Goal: Transaction & Acquisition: Purchase product/service

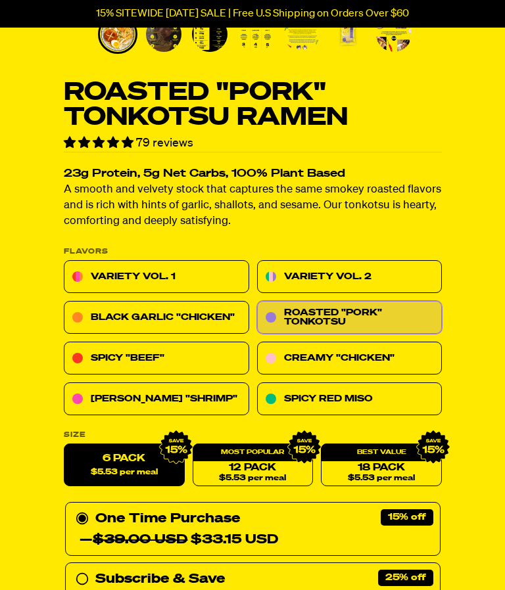
scroll to position [549, 0]
click at [175, 312] on link "Black Garlic "Chicken"" at bounding box center [156, 317] width 185 height 33
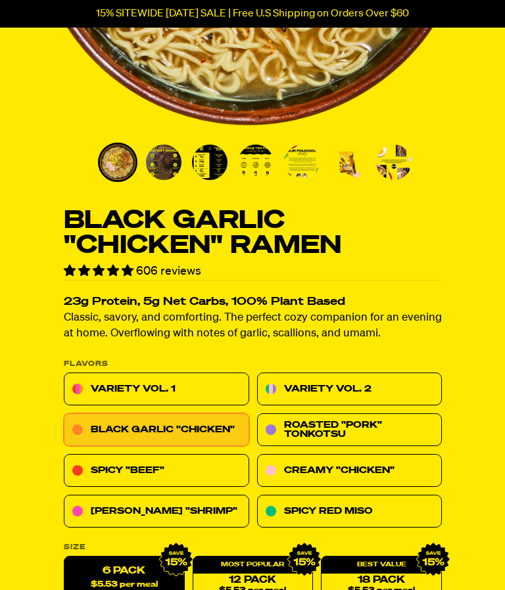
scroll to position [421, 0]
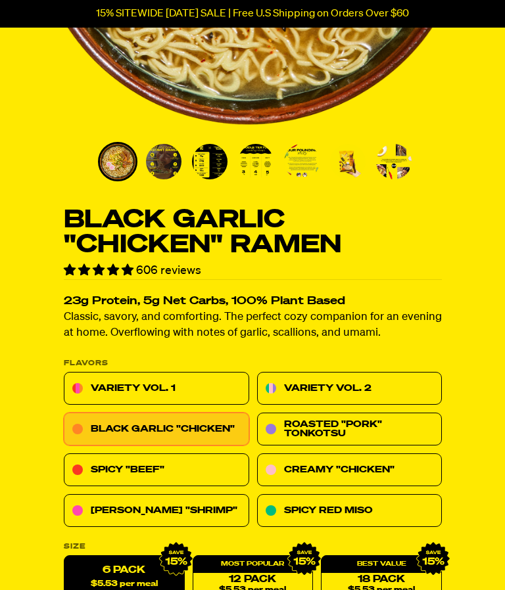
click at [349, 470] on link "Creamy "Chicken"" at bounding box center [348, 469] width 185 height 33
